Goal: Share content: Share content

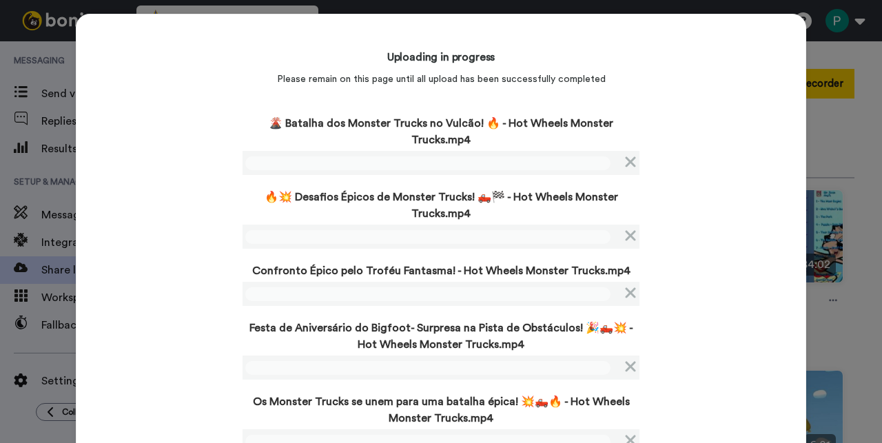
click at [166, 262] on div "Uploading in progress Please remain on this page until all upload has been succ…" at bounding box center [441, 276] width 730 height 525
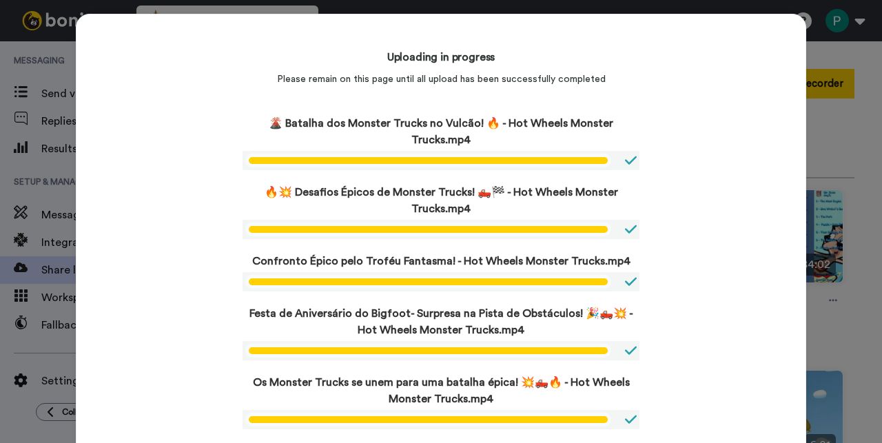
scroll to position [111, 0]
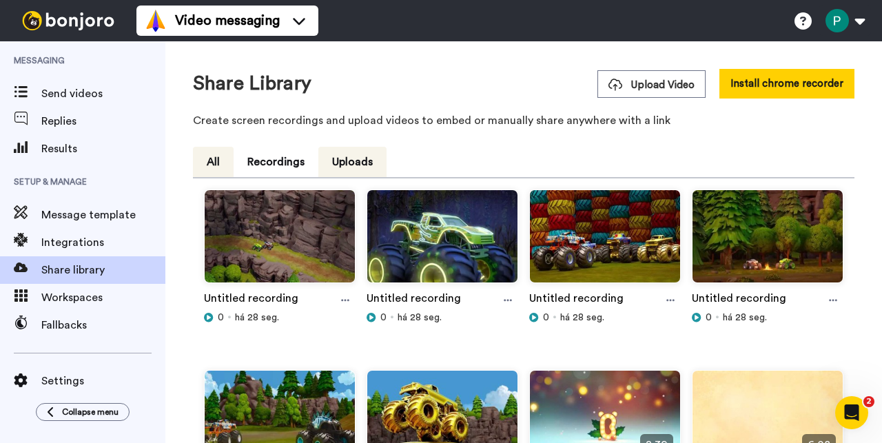
click at [214, 166] on button "All" at bounding box center [213, 162] width 41 height 30
